Goal: Use online tool/utility: Utilize a website feature to perform a specific function

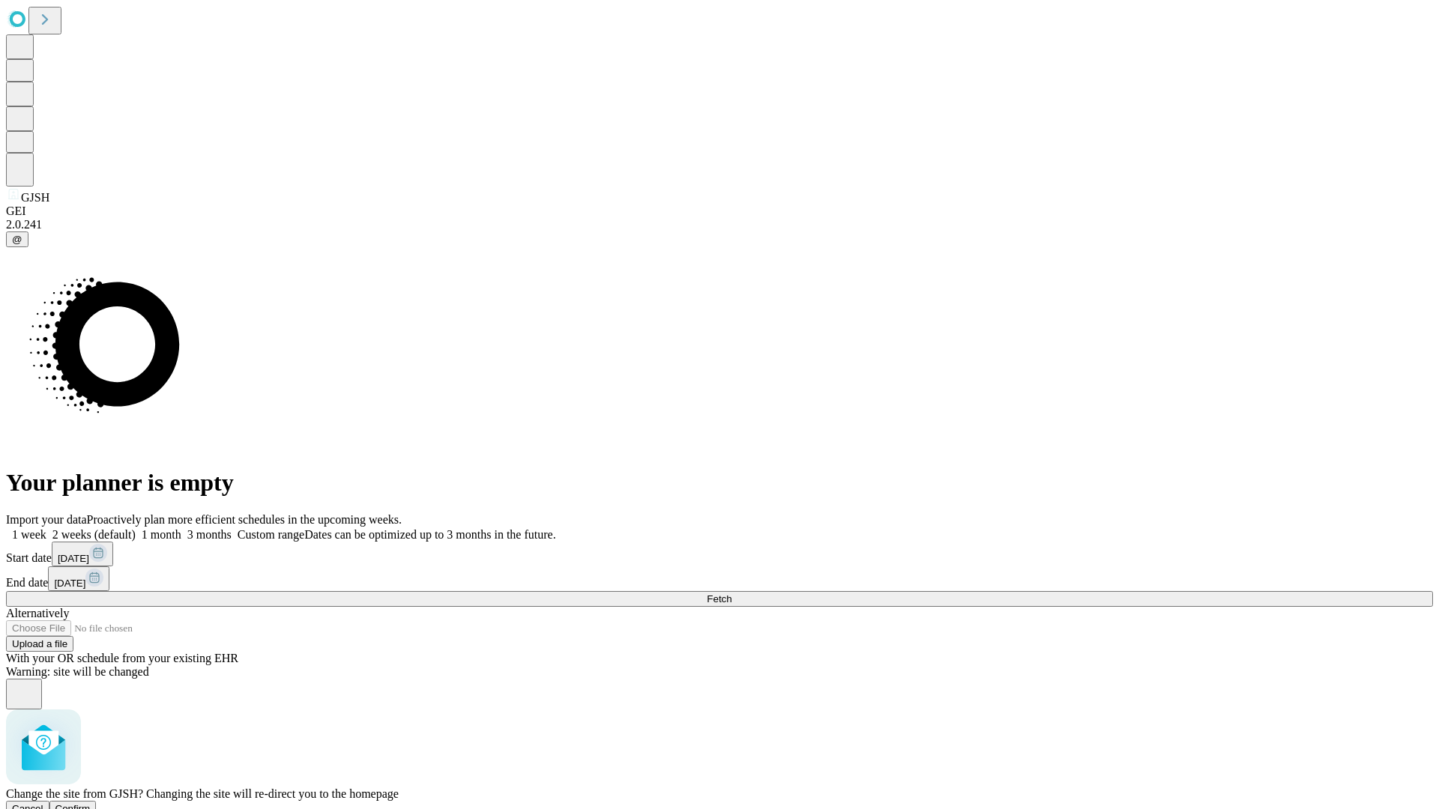
click at [91, 803] on span "Confirm" at bounding box center [72, 808] width 35 height 11
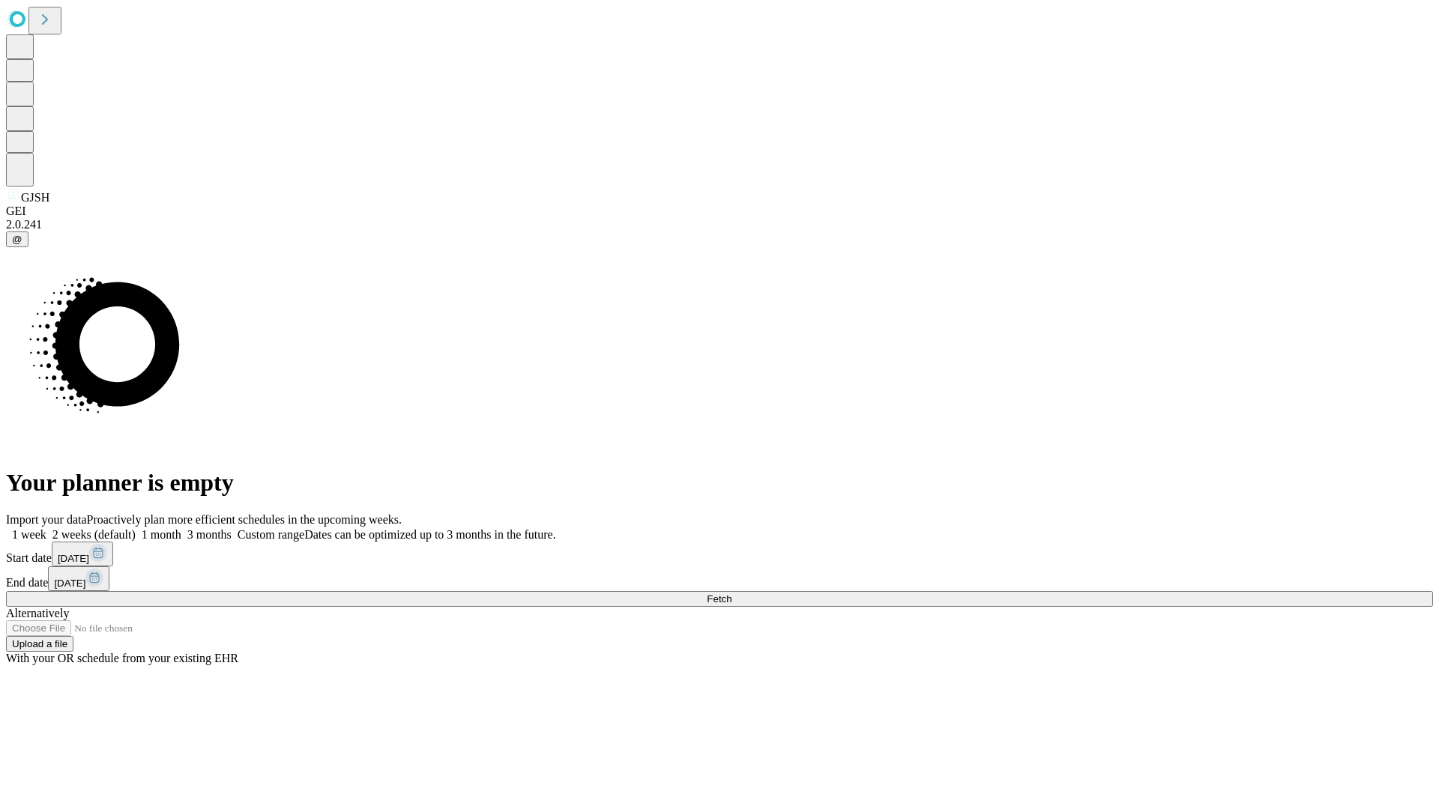
click at [46, 528] on label "1 week" at bounding box center [26, 534] width 40 height 13
click at [731, 593] on span "Fetch" at bounding box center [719, 598] width 25 height 11
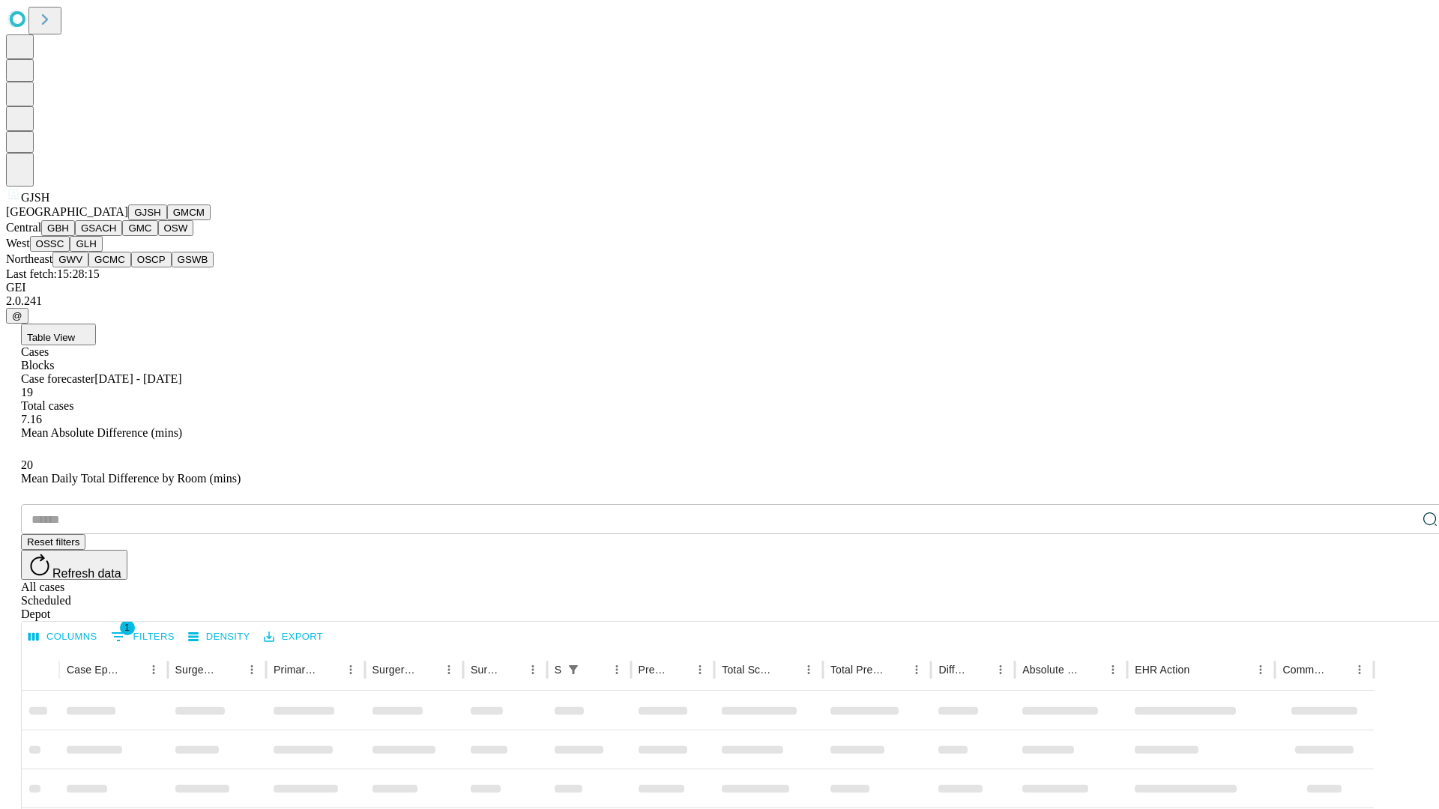
click at [167, 220] on button "GMCM" at bounding box center [188, 213] width 43 height 16
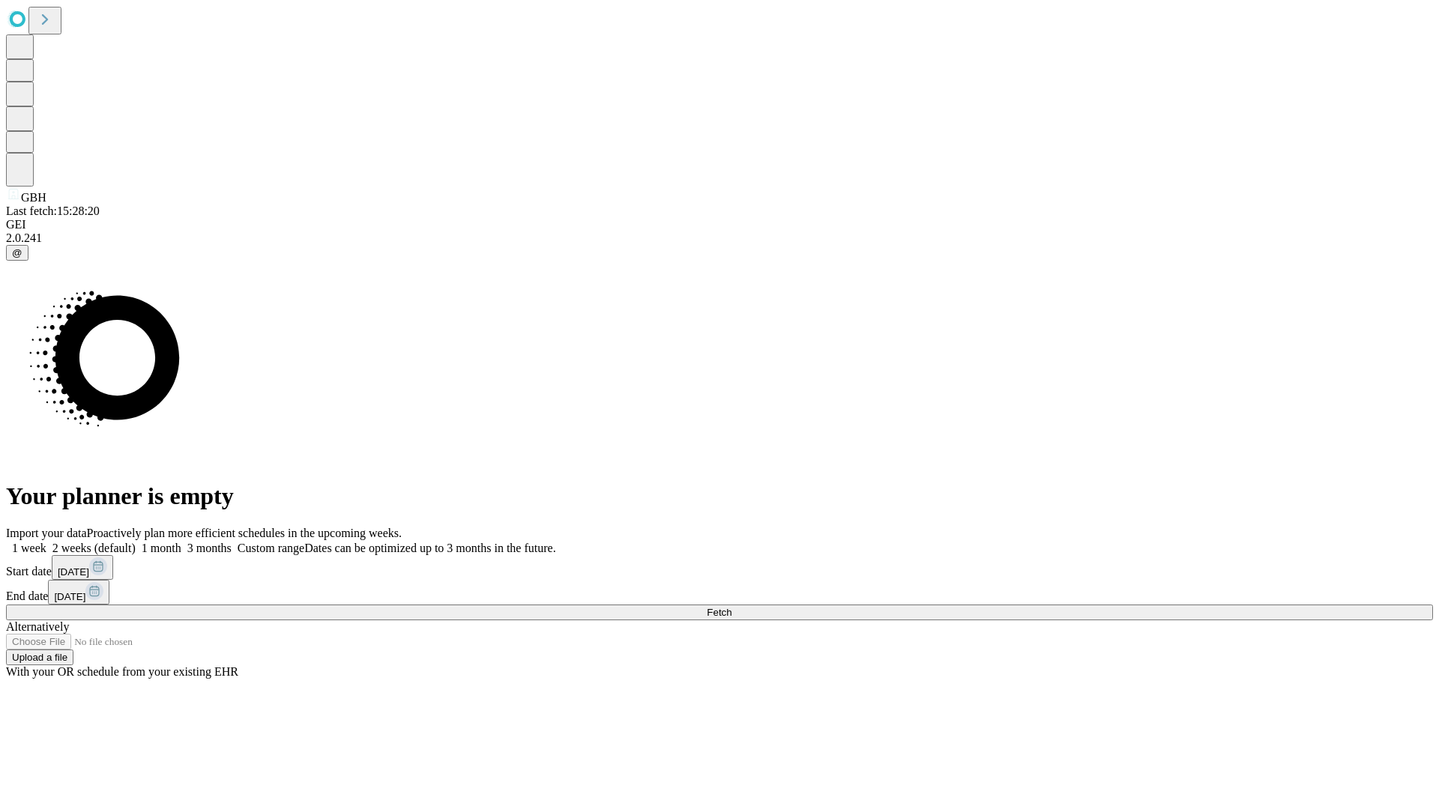
click at [46, 542] on label "1 week" at bounding box center [26, 548] width 40 height 13
click at [731, 607] on span "Fetch" at bounding box center [719, 612] width 25 height 11
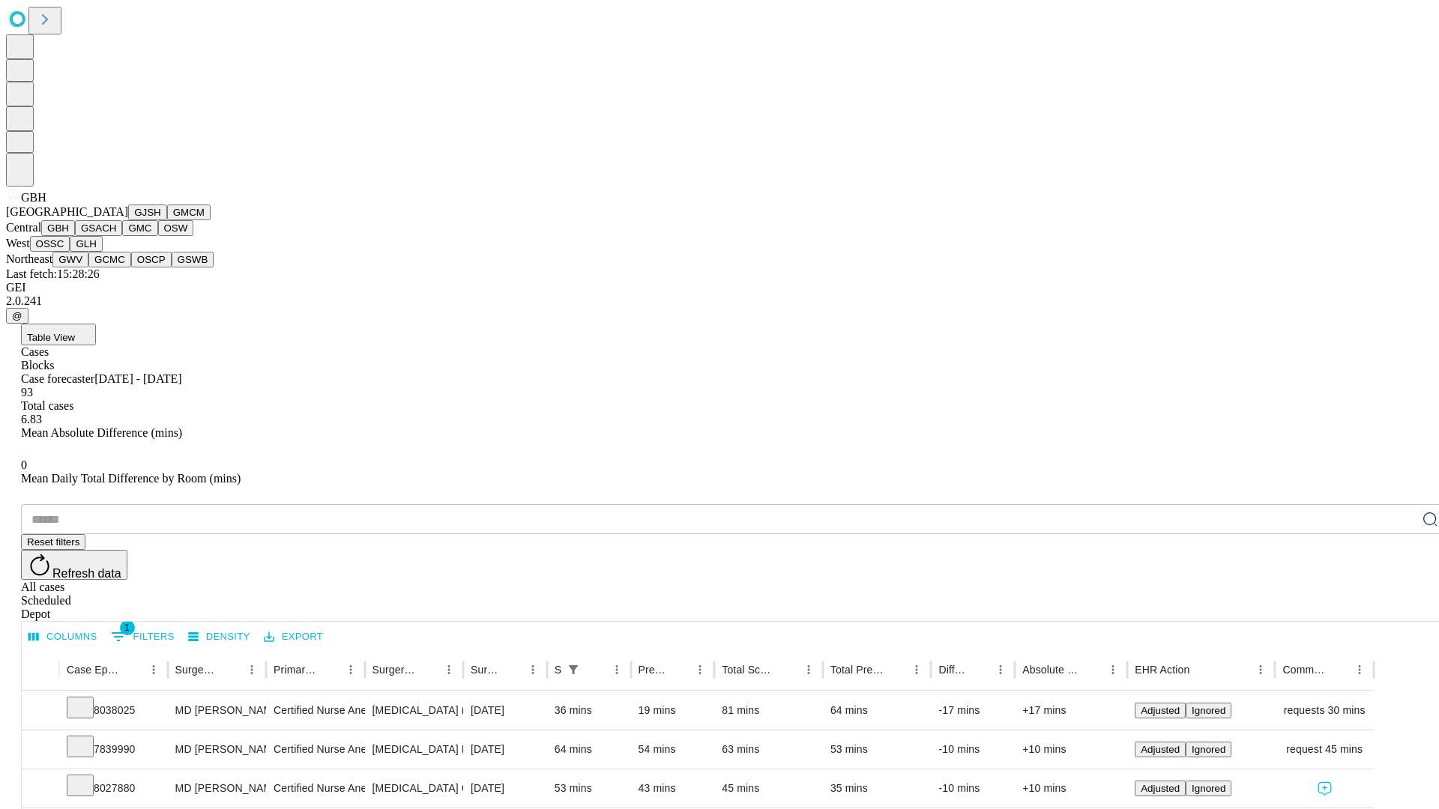
click at [116, 236] on button "GSACH" at bounding box center [98, 228] width 47 height 16
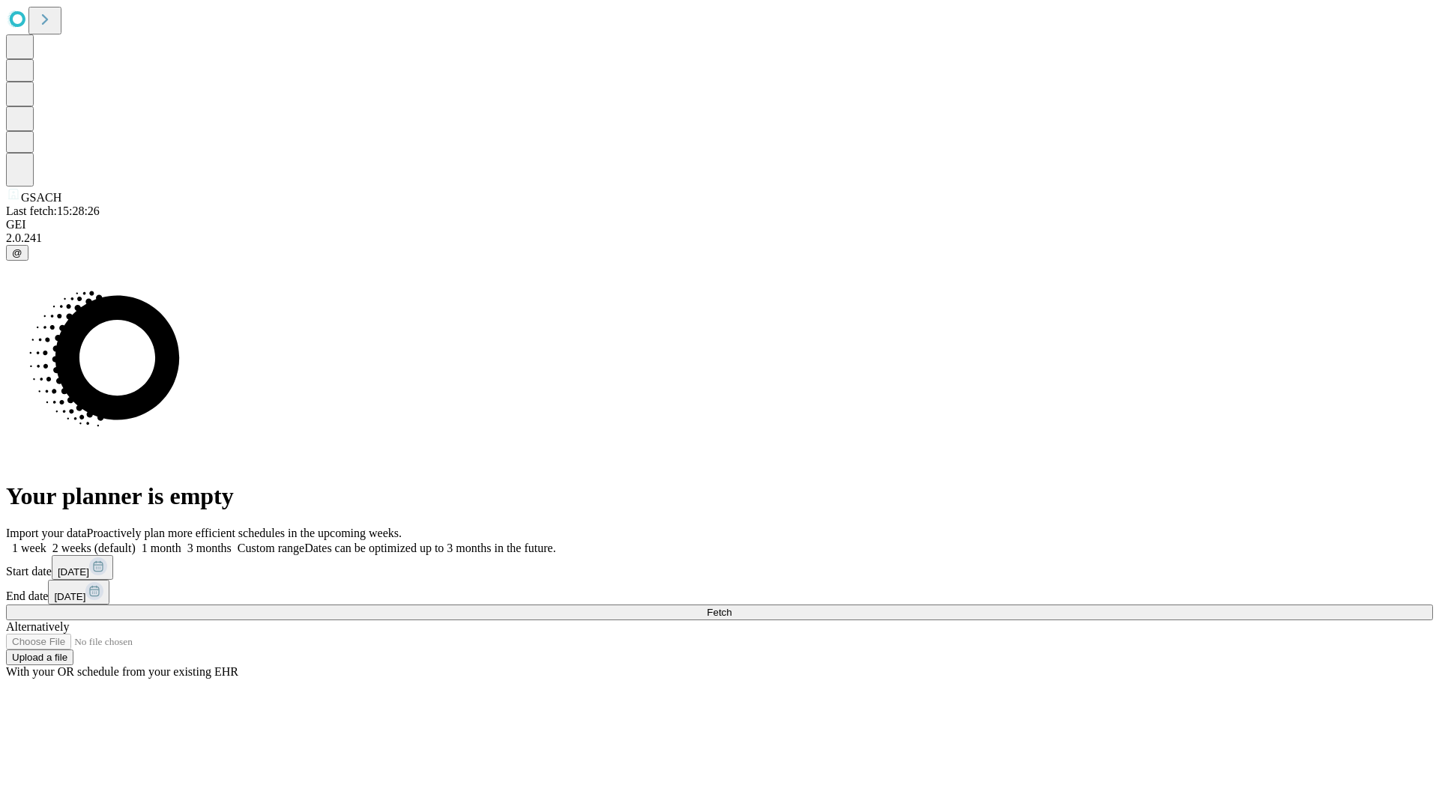
click at [46, 542] on label "1 week" at bounding box center [26, 548] width 40 height 13
click at [731, 607] on span "Fetch" at bounding box center [719, 612] width 25 height 11
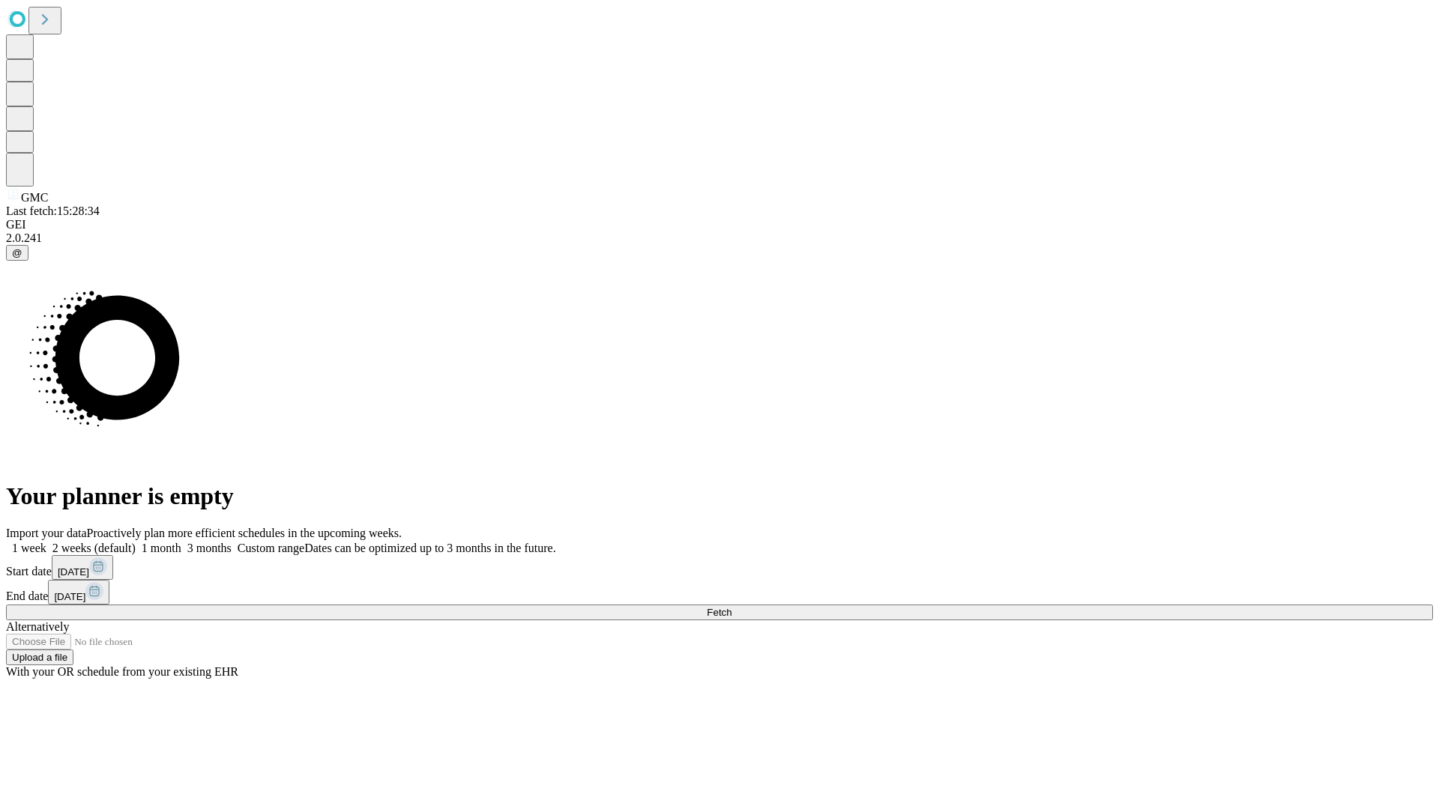
click at [46, 542] on label "1 week" at bounding box center [26, 548] width 40 height 13
click at [731, 607] on span "Fetch" at bounding box center [719, 612] width 25 height 11
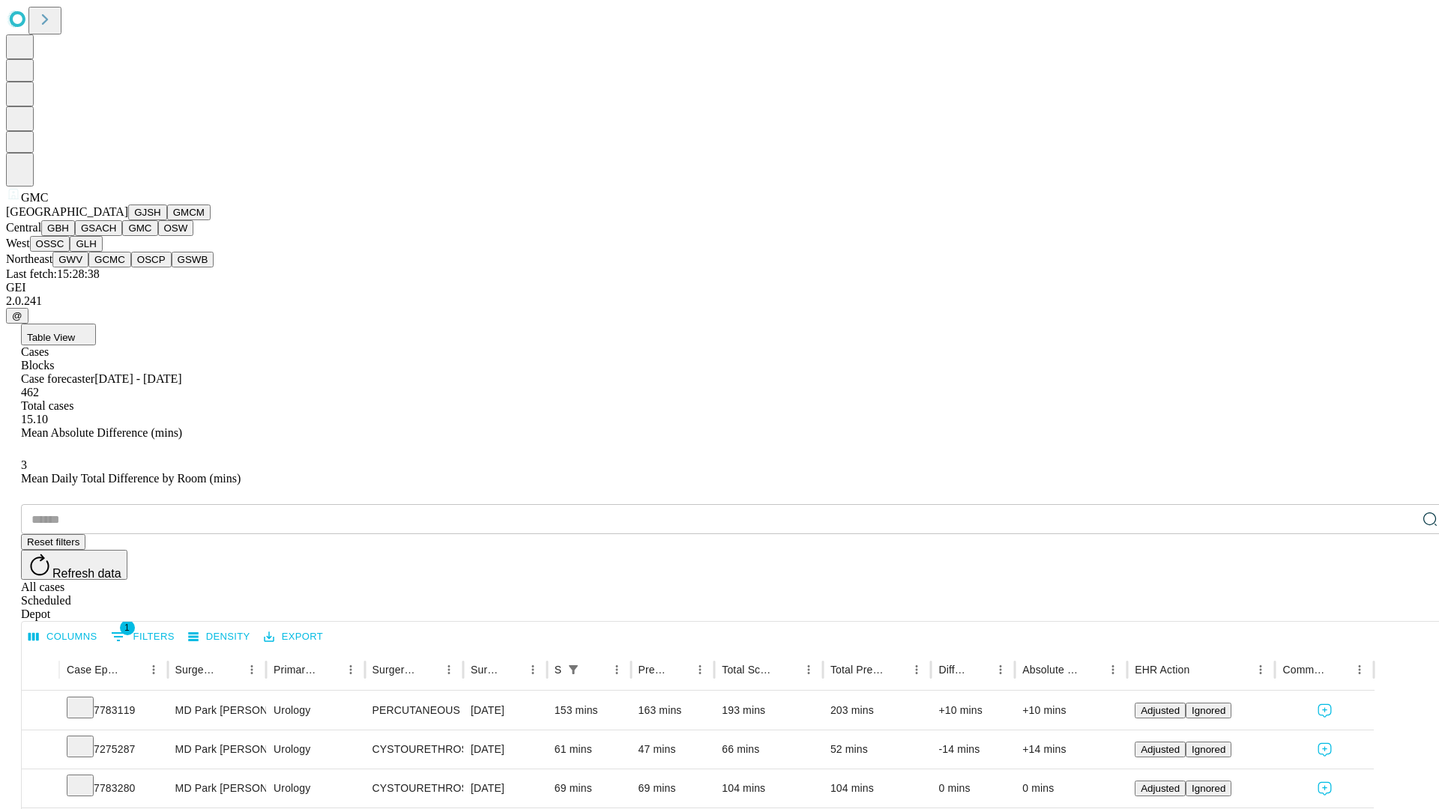
click at [158, 236] on button "OSW" at bounding box center [176, 228] width 36 height 16
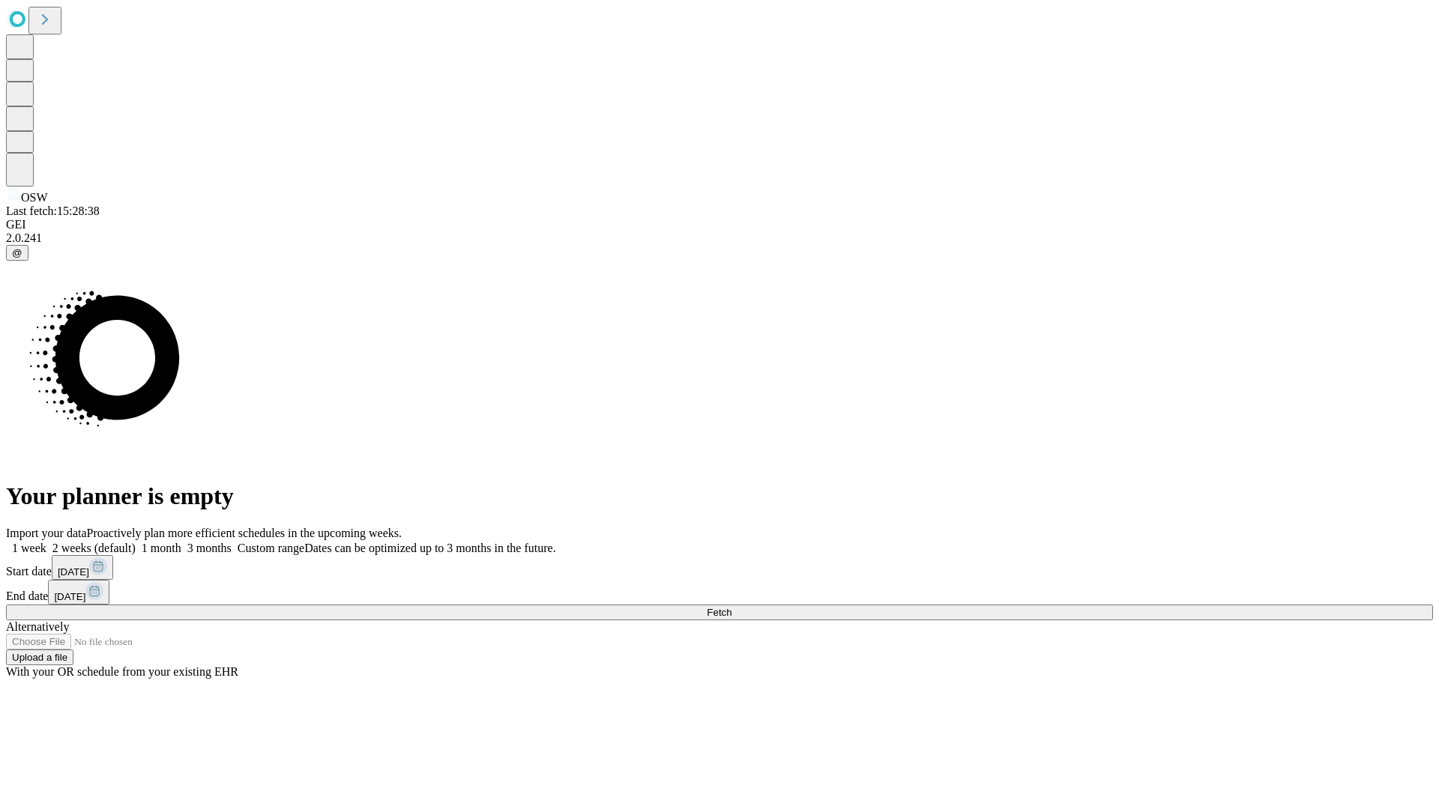
click at [46, 542] on label "1 week" at bounding box center [26, 548] width 40 height 13
click at [731, 607] on span "Fetch" at bounding box center [719, 612] width 25 height 11
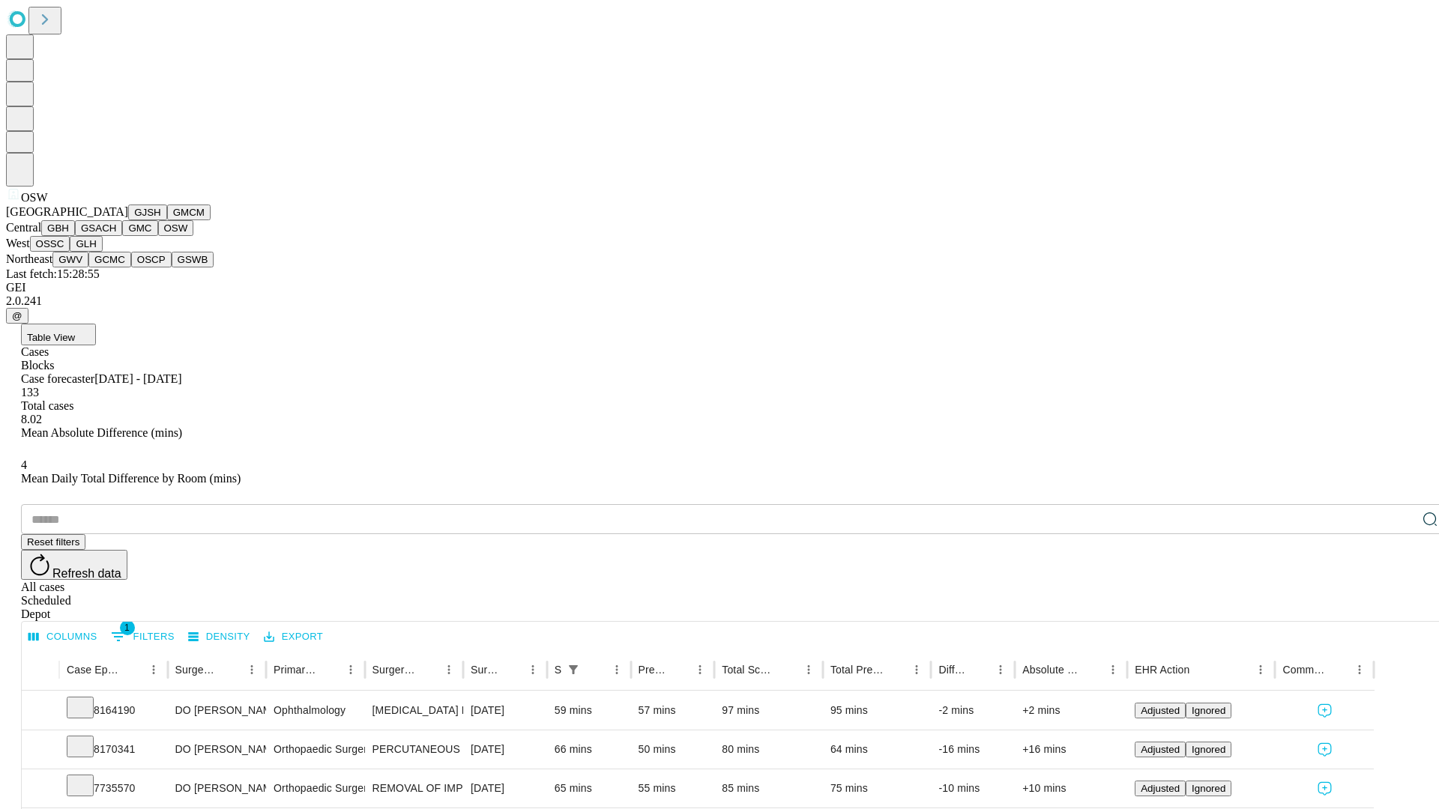
click at [70, 252] on button "OSSC" at bounding box center [50, 244] width 40 height 16
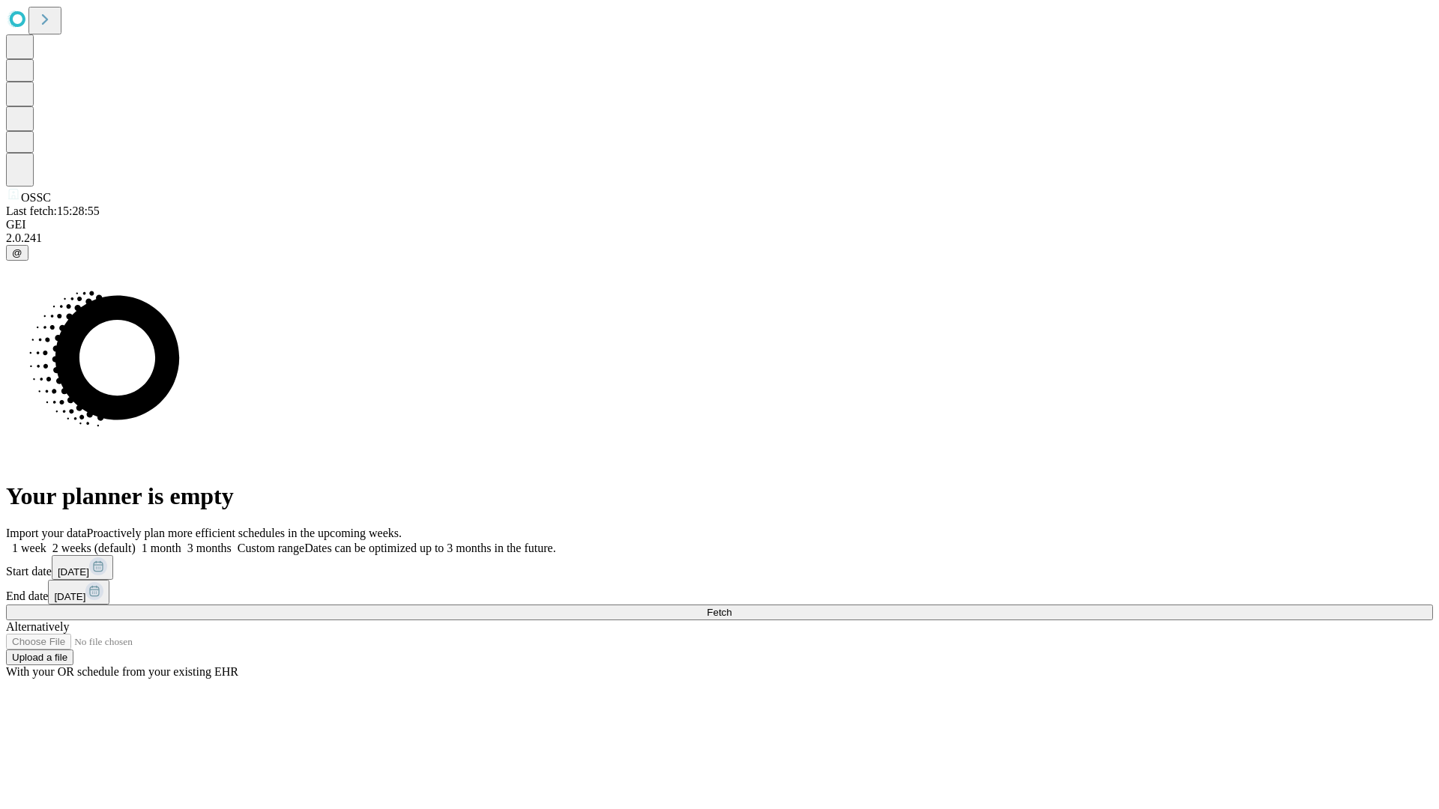
click at [46, 542] on label "1 week" at bounding box center [26, 548] width 40 height 13
click at [731, 607] on span "Fetch" at bounding box center [719, 612] width 25 height 11
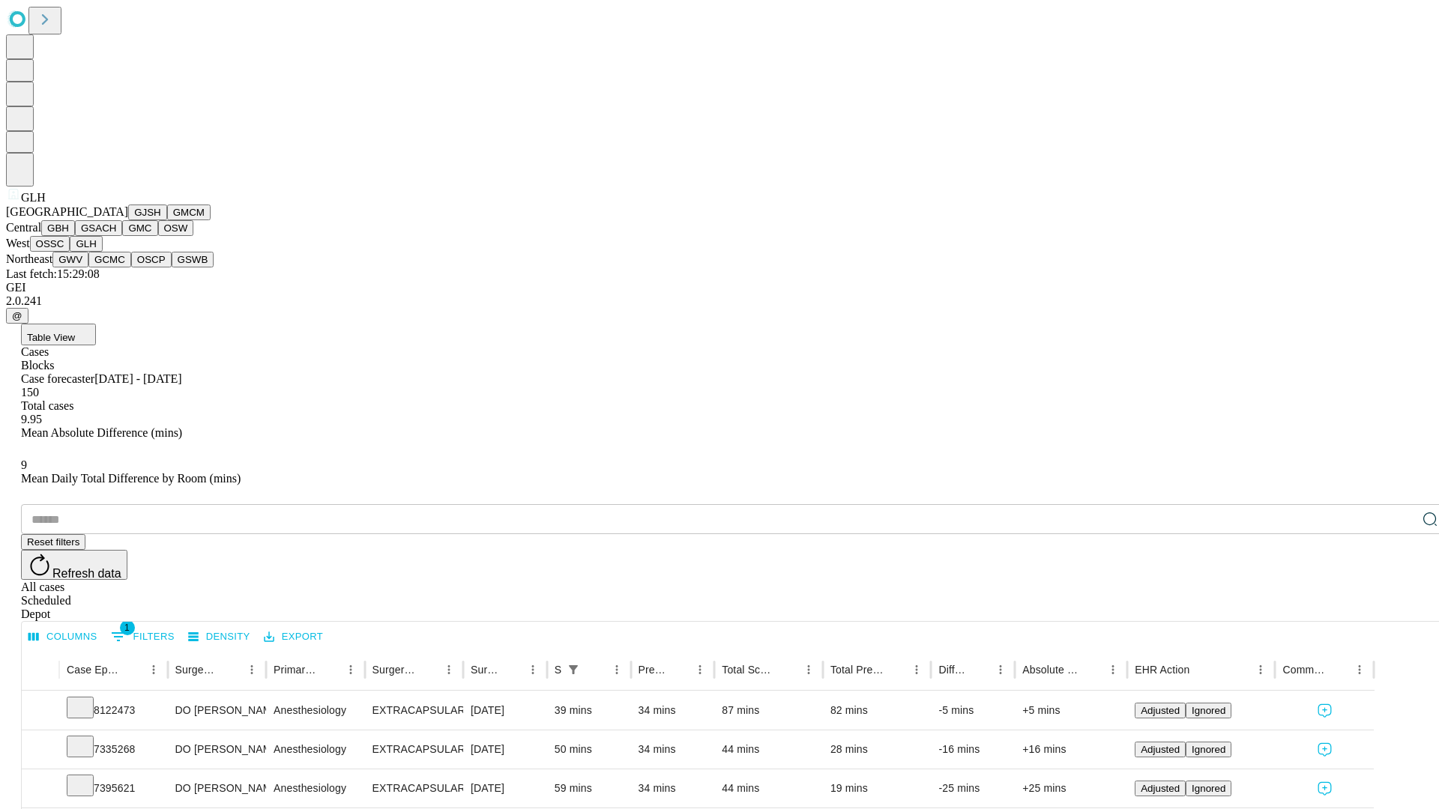
click at [88, 267] on button "GWV" at bounding box center [70, 260] width 36 height 16
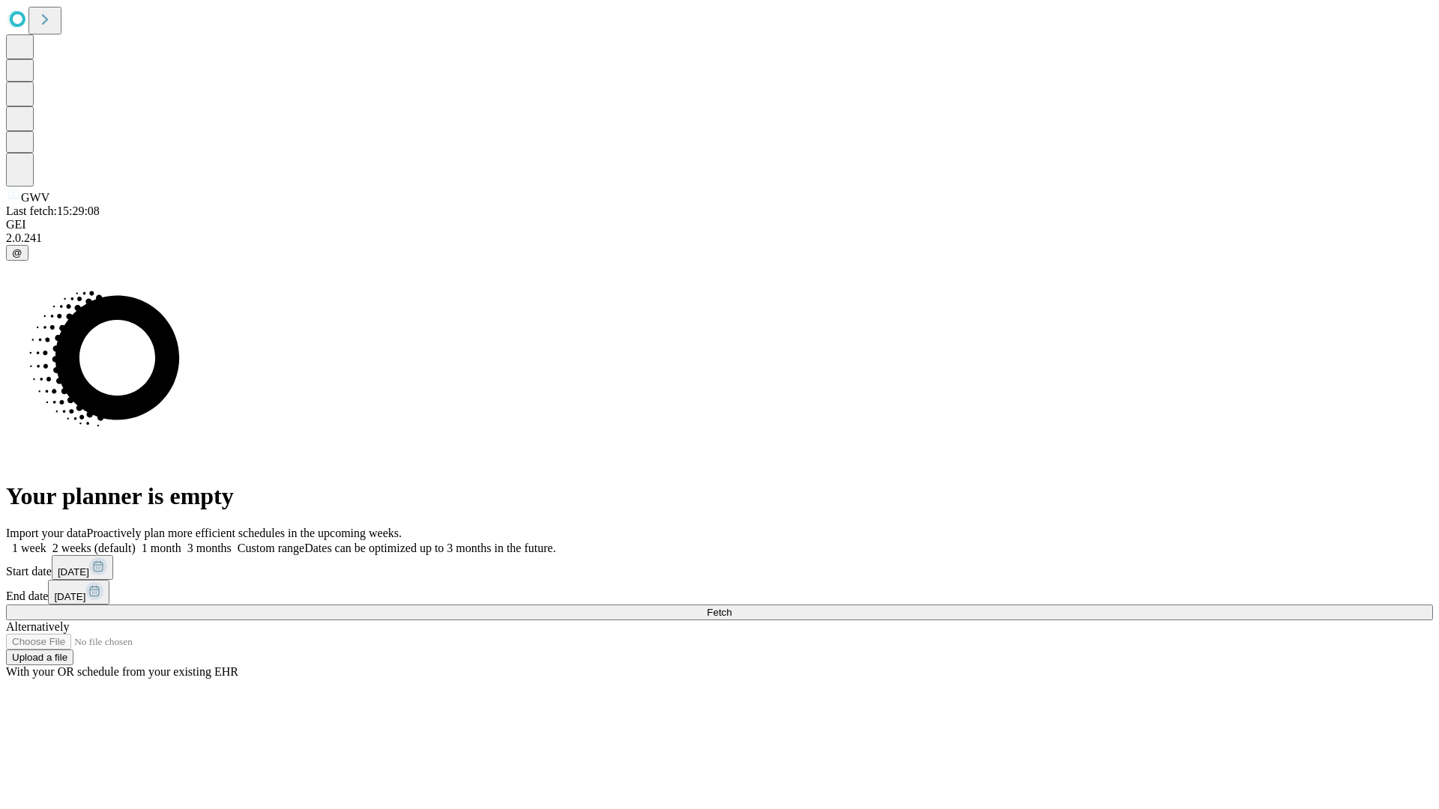
click at [731, 607] on span "Fetch" at bounding box center [719, 612] width 25 height 11
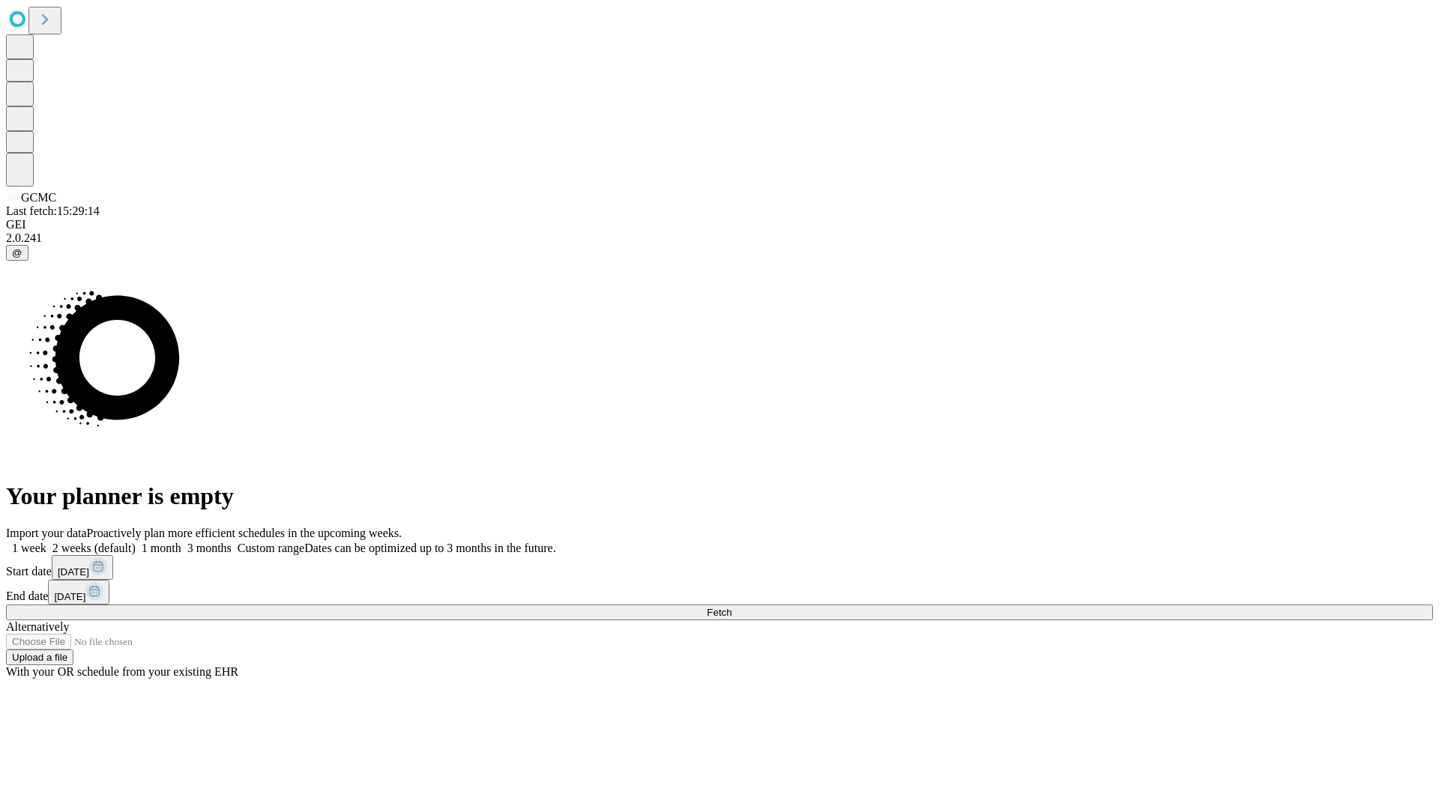
click at [46, 542] on label "1 week" at bounding box center [26, 548] width 40 height 13
click at [731, 607] on span "Fetch" at bounding box center [719, 612] width 25 height 11
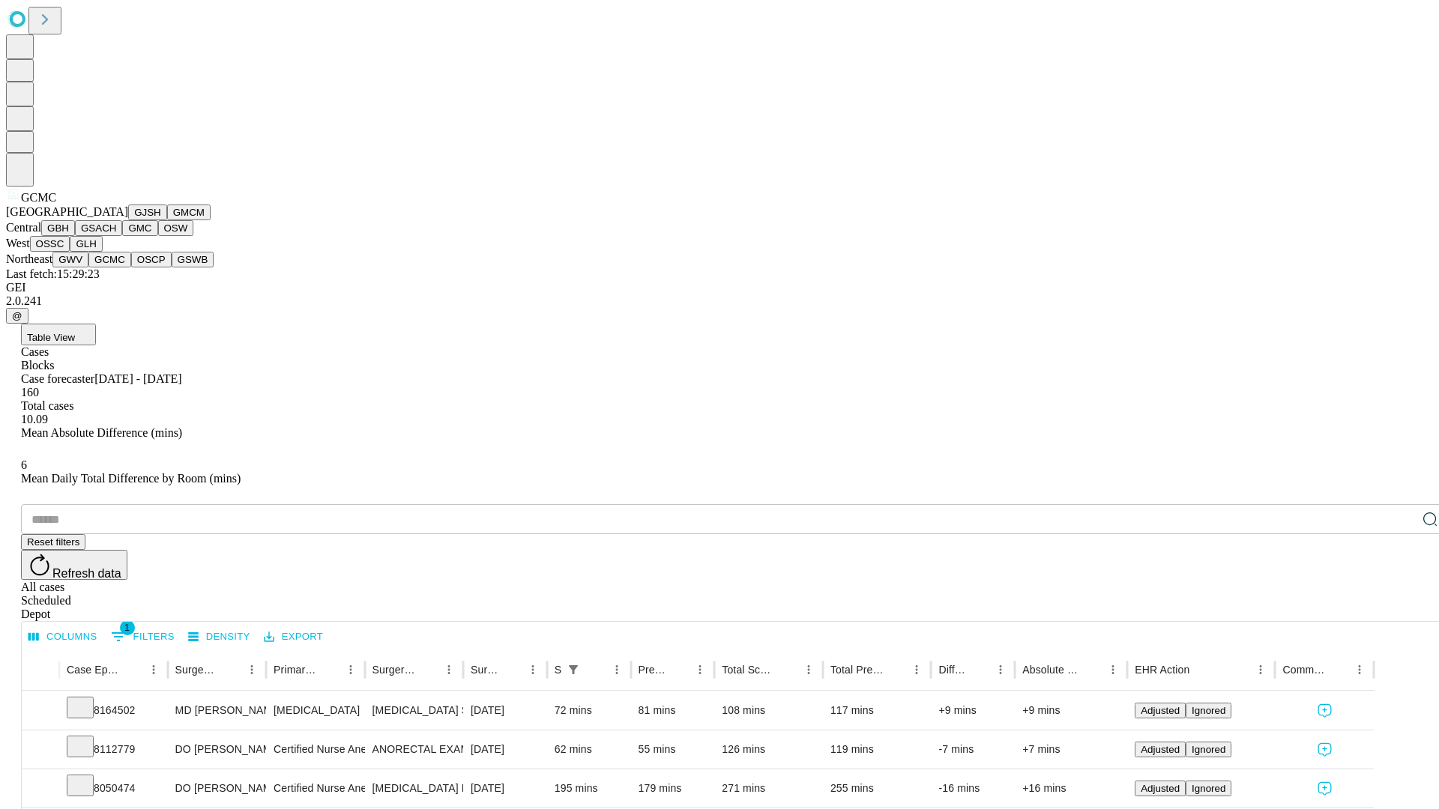
click at [131, 267] on button "OSCP" at bounding box center [151, 260] width 40 height 16
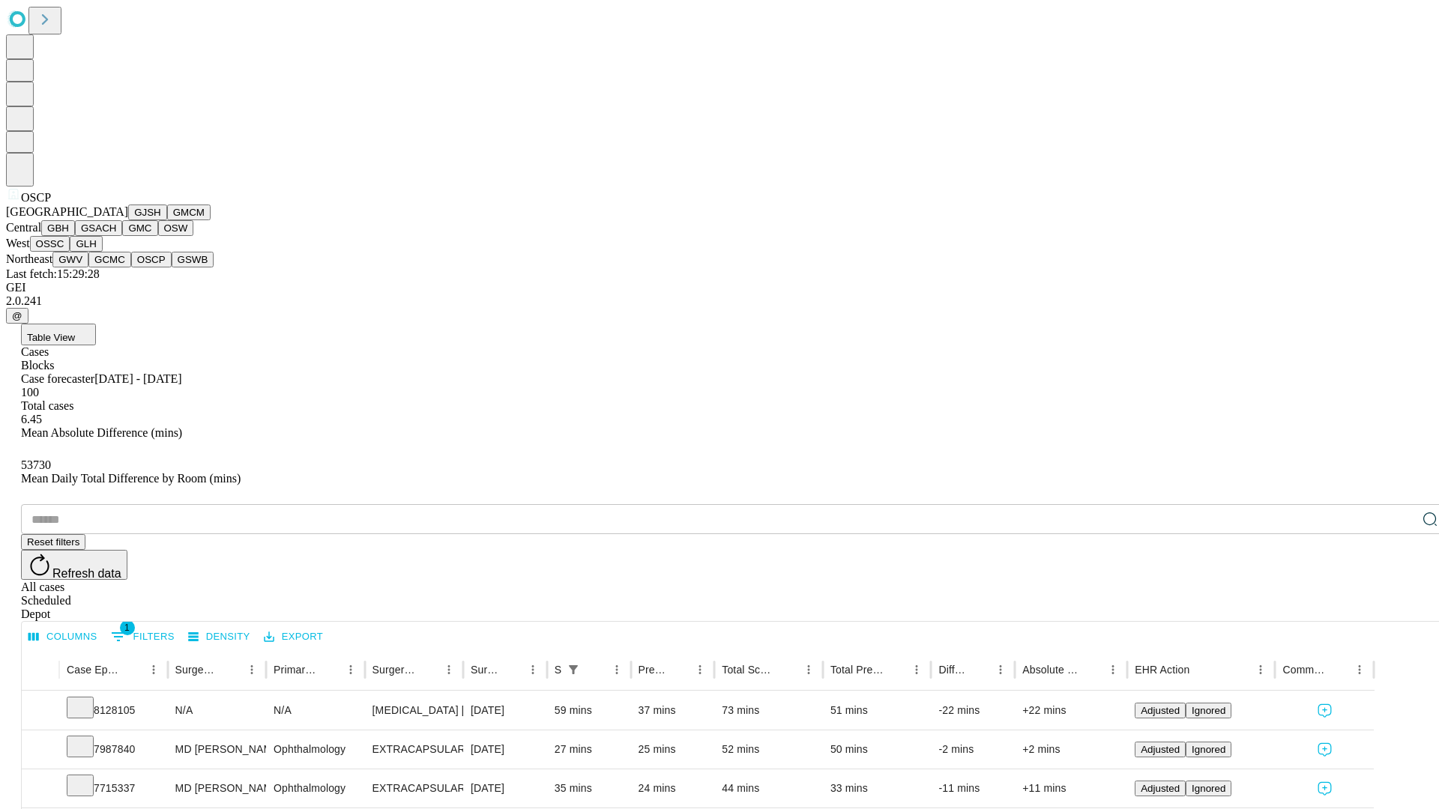
click at [172, 267] on button "GSWB" at bounding box center [193, 260] width 43 height 16
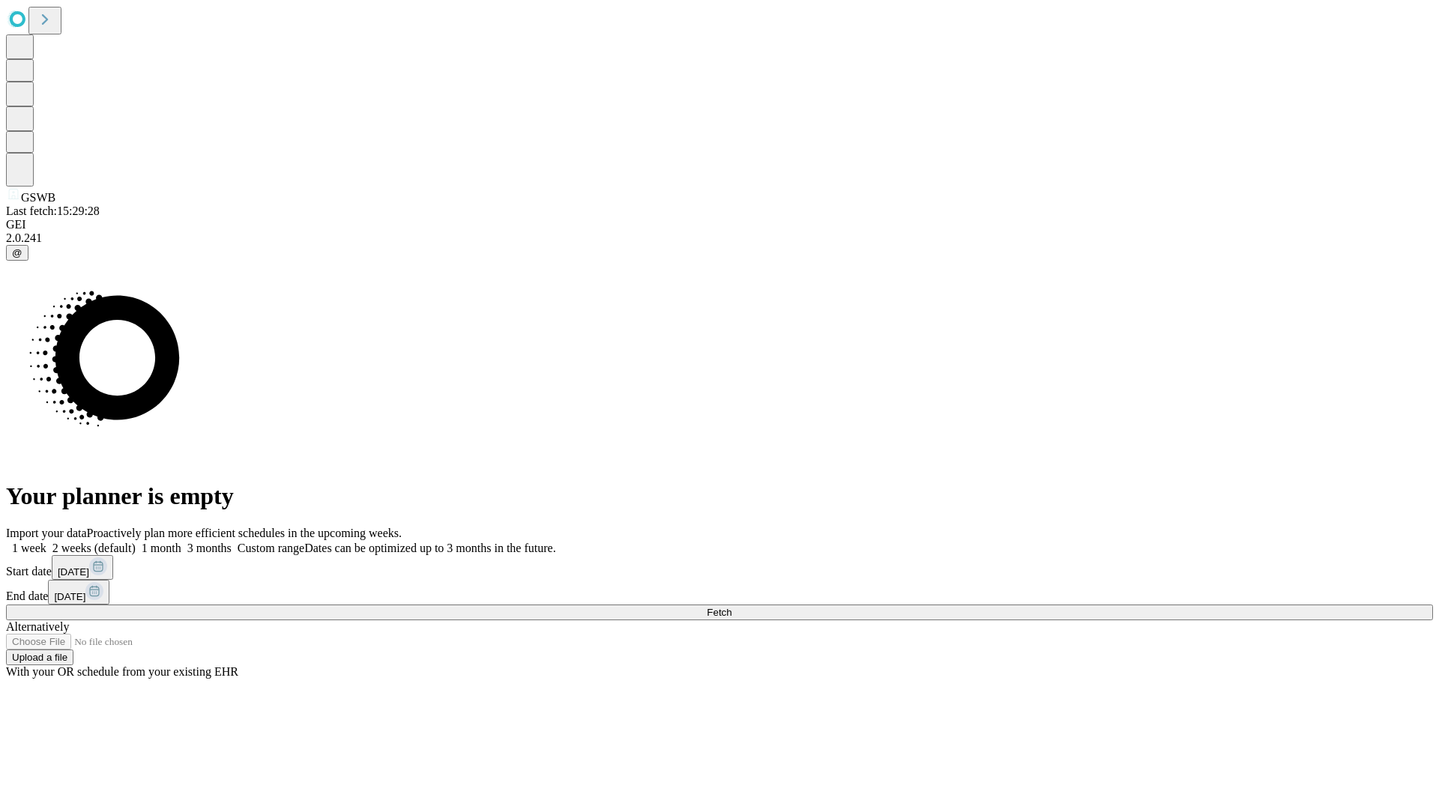
click at [731, 607] on span "Fetch" at bounding box center [719, 612] width 25 height 11
